Goal: Browse casually

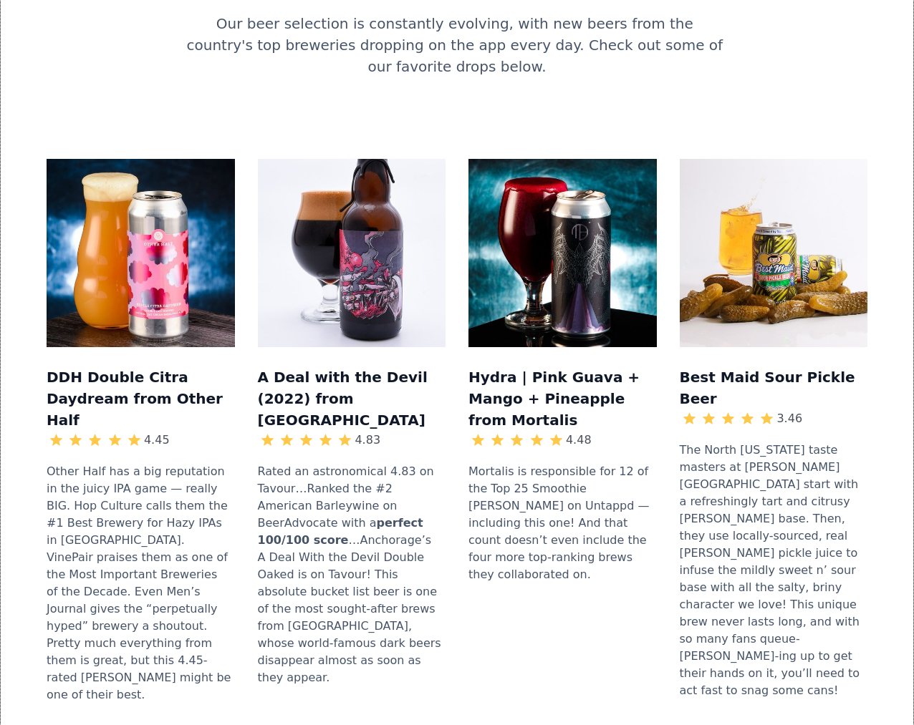
scroll to position [1289, 0]
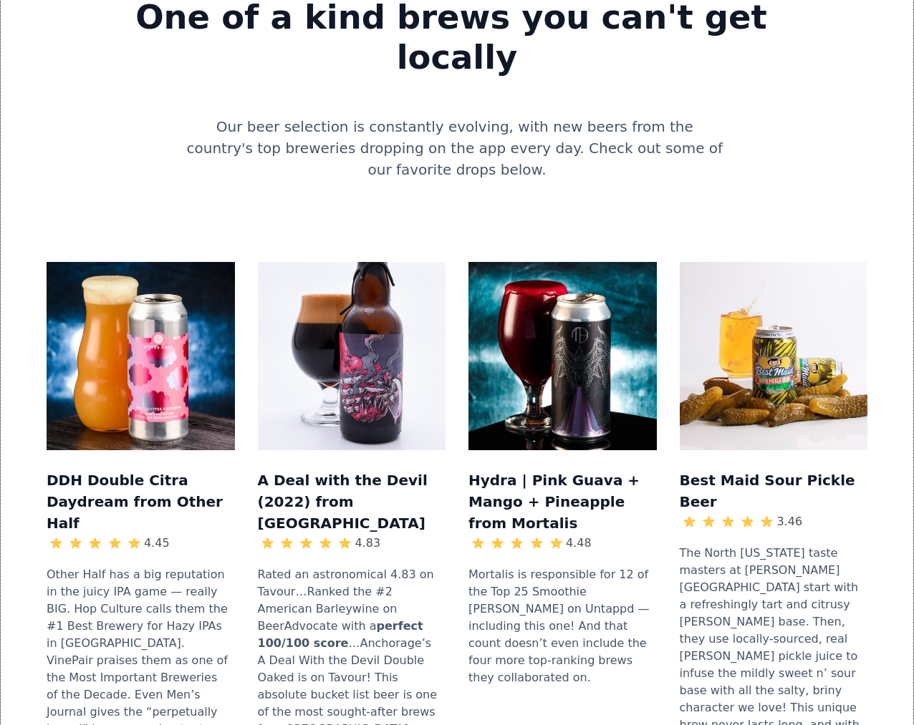
click at [364, 262] on img at bounding box center [352, 356] width 188 height 188
drag, startPoint x: 395, startPoint y: 359, endPoint x: 251, endPoint y: 329, distance: 147.2
click at [251, 329] on div "DDH Double Citra Daydream from Other Half 4.45 Other Half has a big reputation …" at bounding box center [457, 541] width 821 height 558
copy h3 "A Deal with the Devil (2022) from [GEOGRAPHIC_DATA]"
click at [370, 535] on div "4.83" at bounding box center [367, 543] width 26 height 17
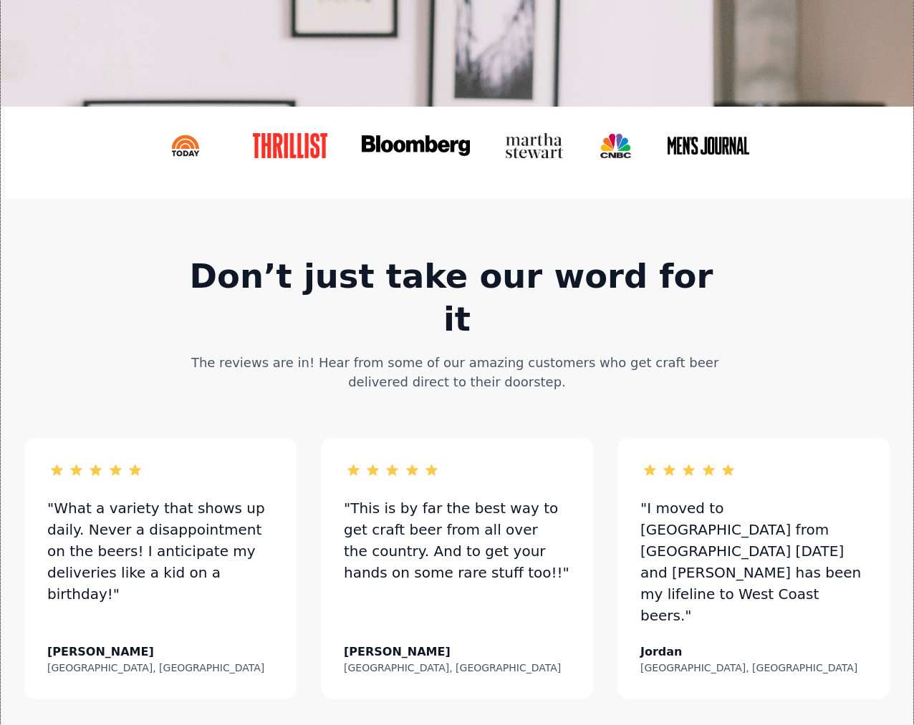
scroll to position [501, 0]
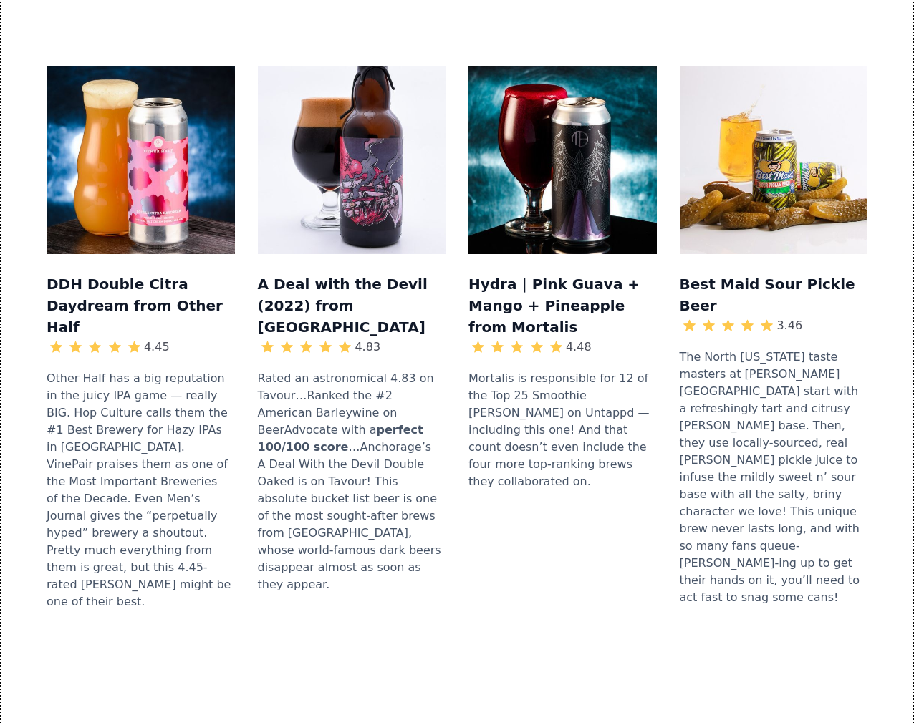
scroll to position [1575, 0]
